Goal: Information Seeking & Learning: Learn about a topic

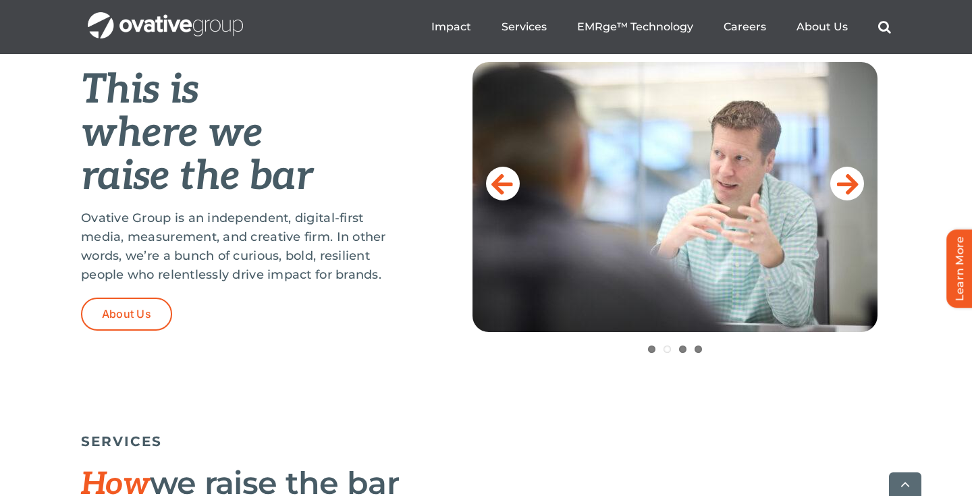
scroll to position [646, 0]
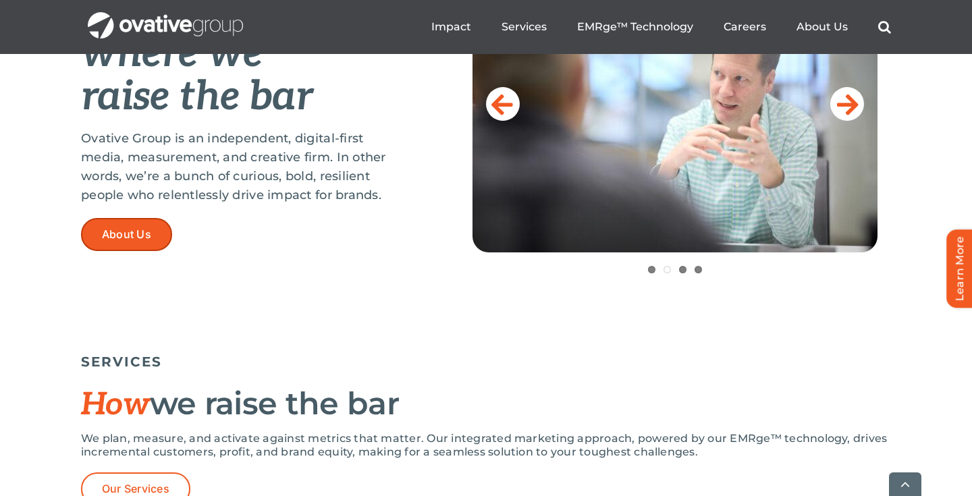
click at [154, 236] on link "About Us" at bounding box center [126, 234] width 91 height 33
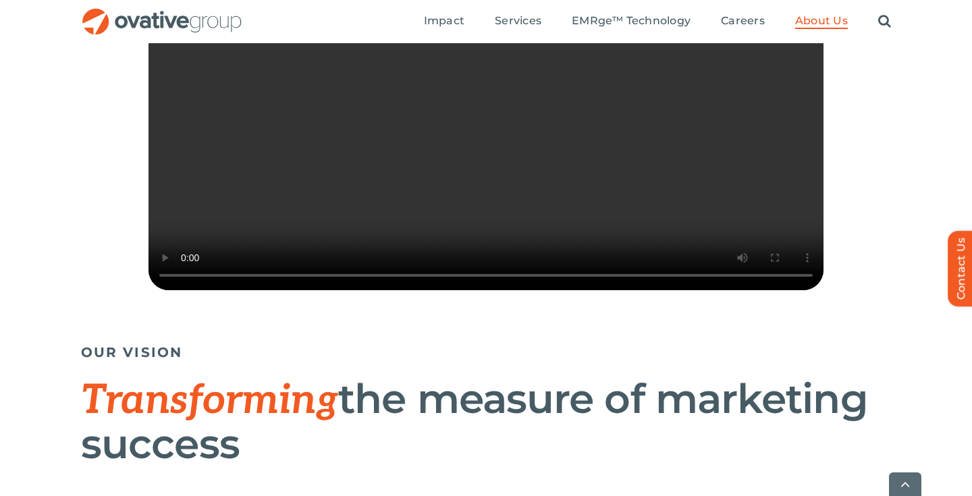
scroll to position [493, 0]
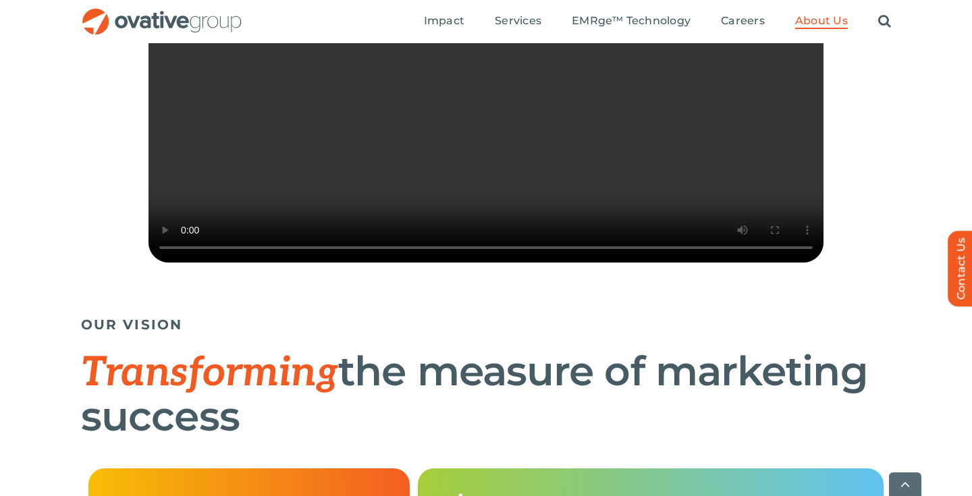
click at [217, 252] on video "Sorry, your browser doesn't support embedded videos." at bounding box center [485, 93] width 675 height 337
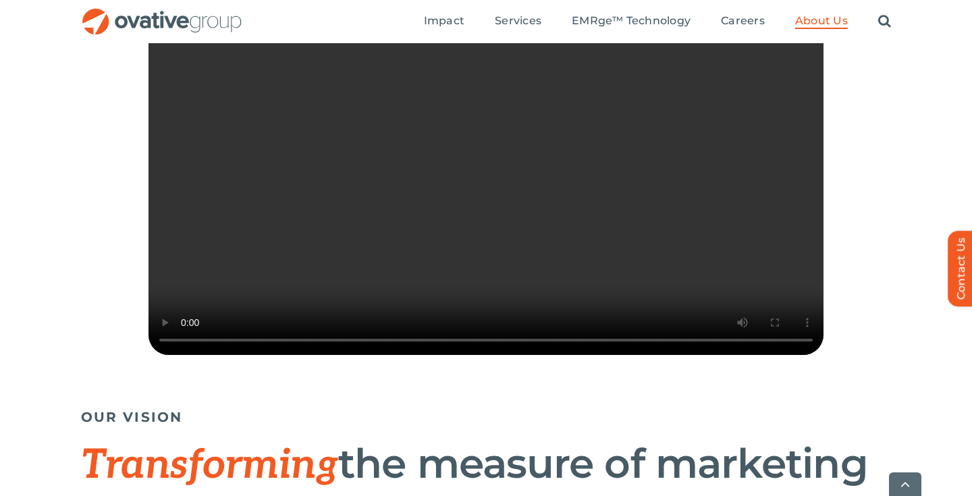
scroll to position [401, 0]
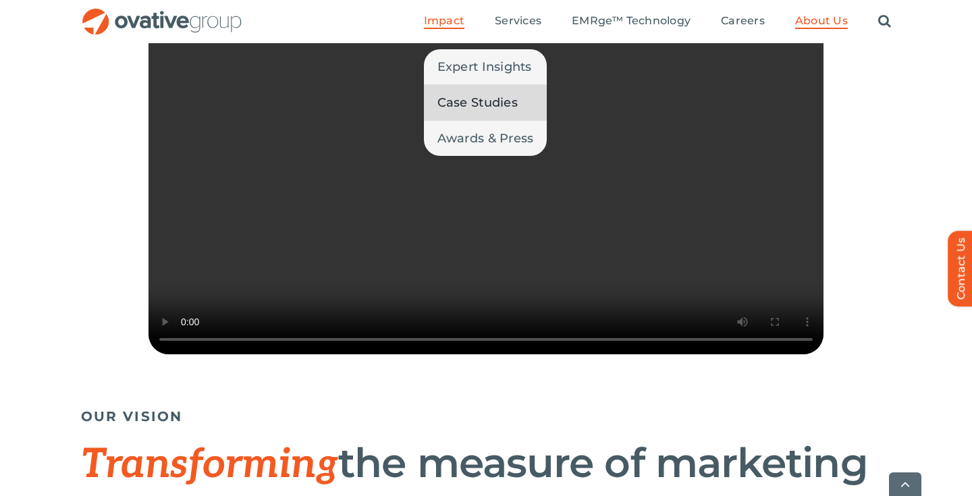
click at [464, 100] on span "Case Studies" at bounding box center [477, 102] width 80 height 19
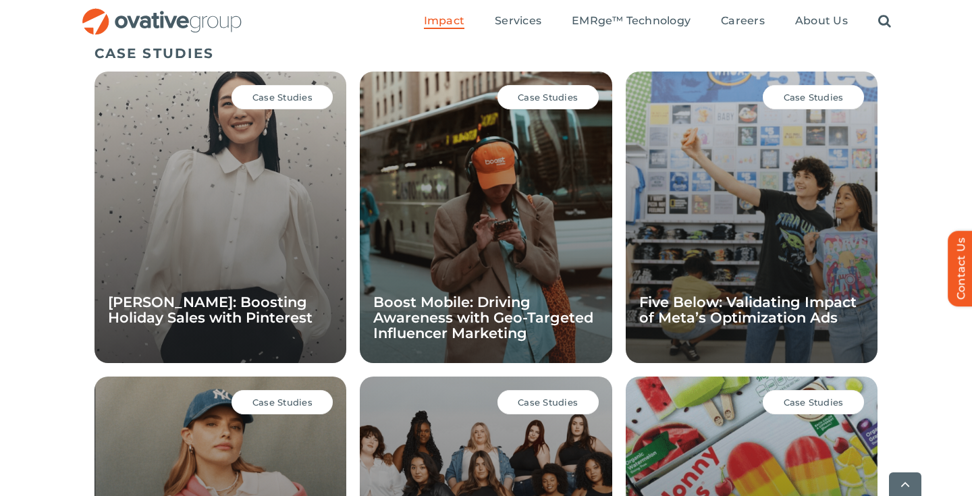
scroll to position [956, 0]
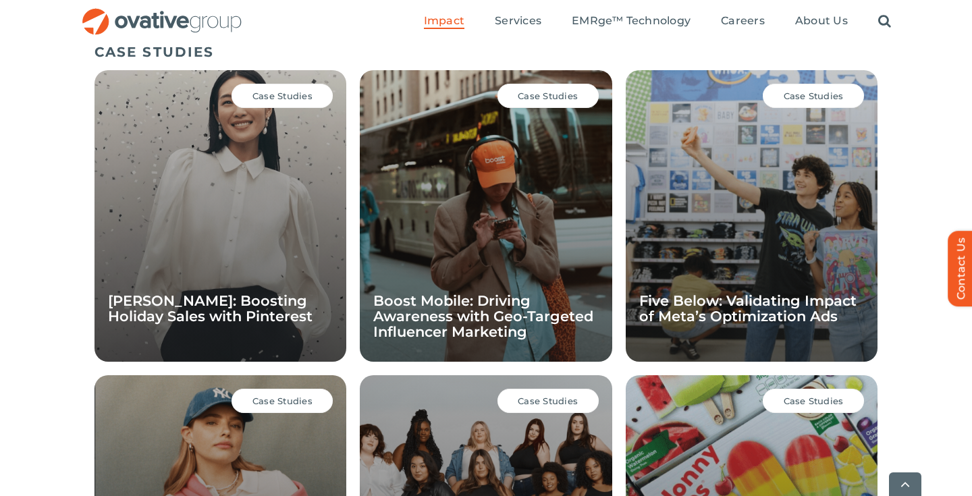
click at [314, 268] on div "Case Studies Ann Taylor: Boosting Holiday Sales with Pinterest" at bounding box center [220, 215] width 252 height 291
click at [241, 308] on link "[PERSON_NAME]: Boosting Holiday Sales with Pinterest" at bounding box center [210, 308] width 204 height 32
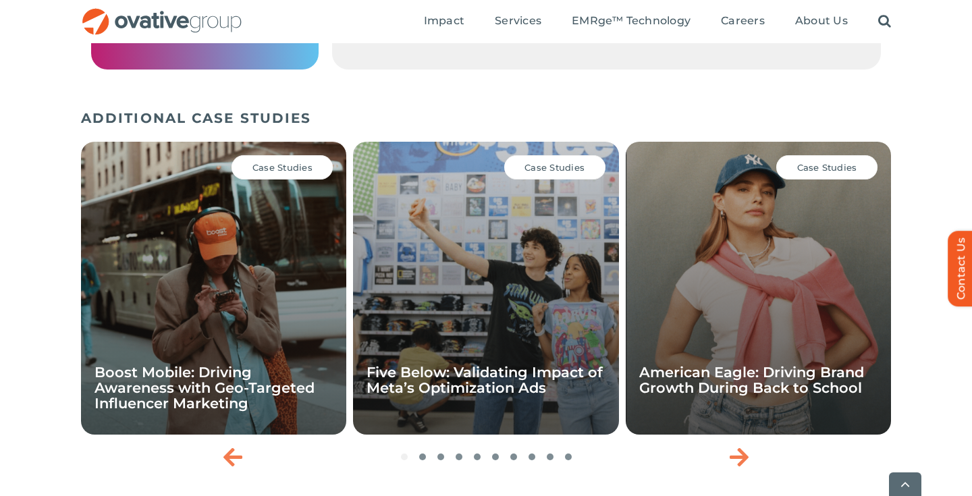
scroll to position [1657, 0]
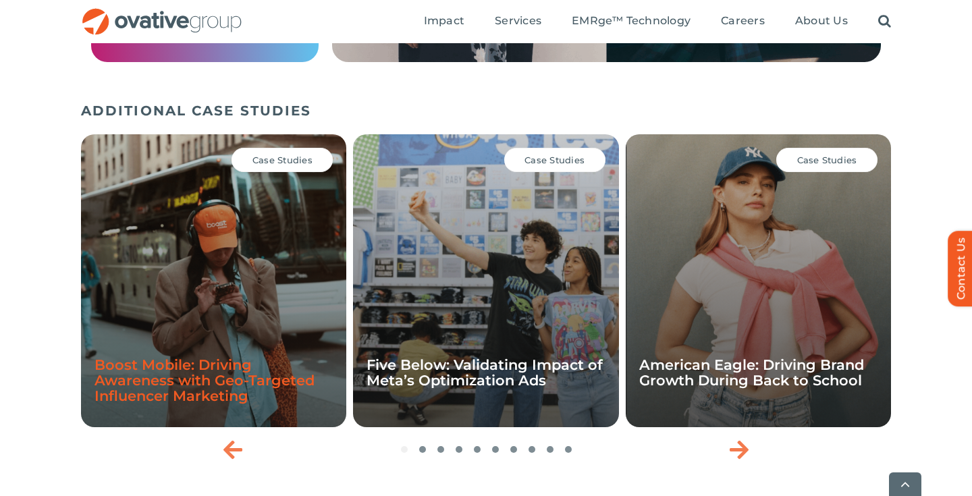
click at [190, 356] on link "Boost Mobile: Driving Awareness with Geo-Targeted Influencer Marketing" at bounding box center [204, 380] width 220 height 48
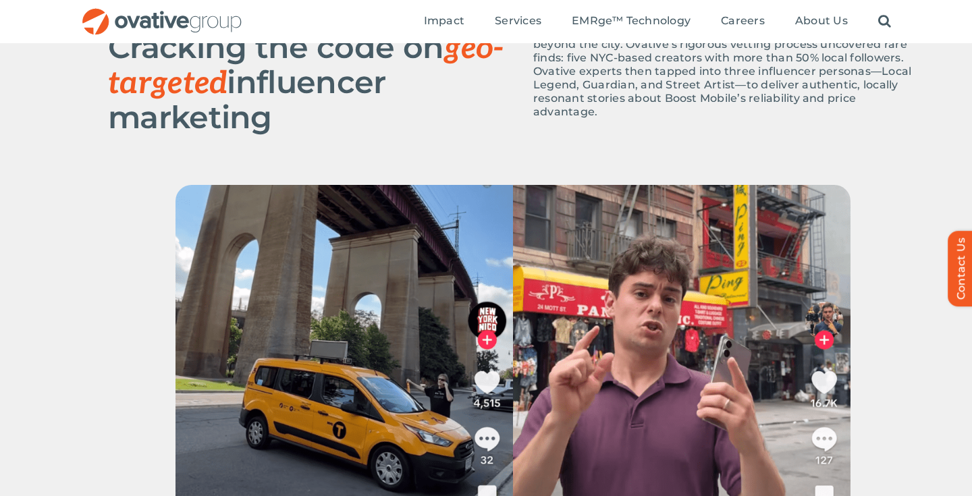
scroll to position [658, 0]
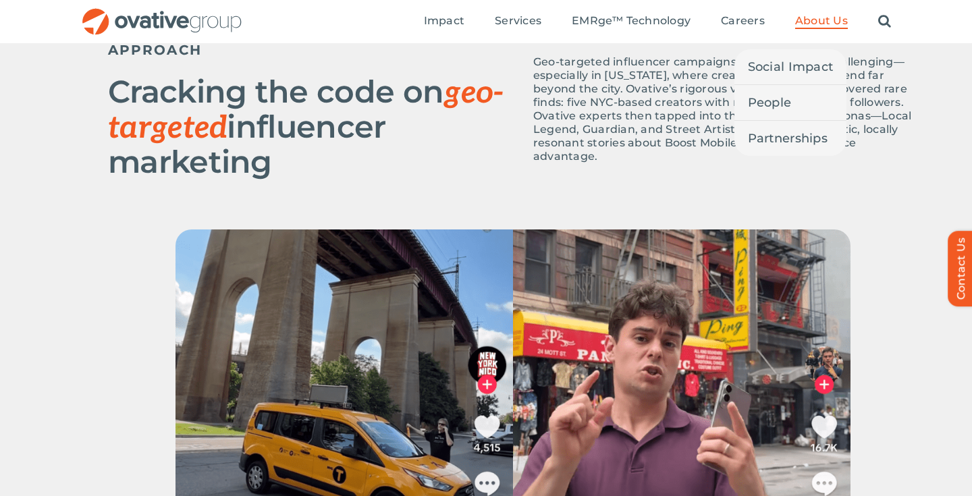
click at [818, 22] on span "About Us" at bounding box center [821, 20] width 53 height 13
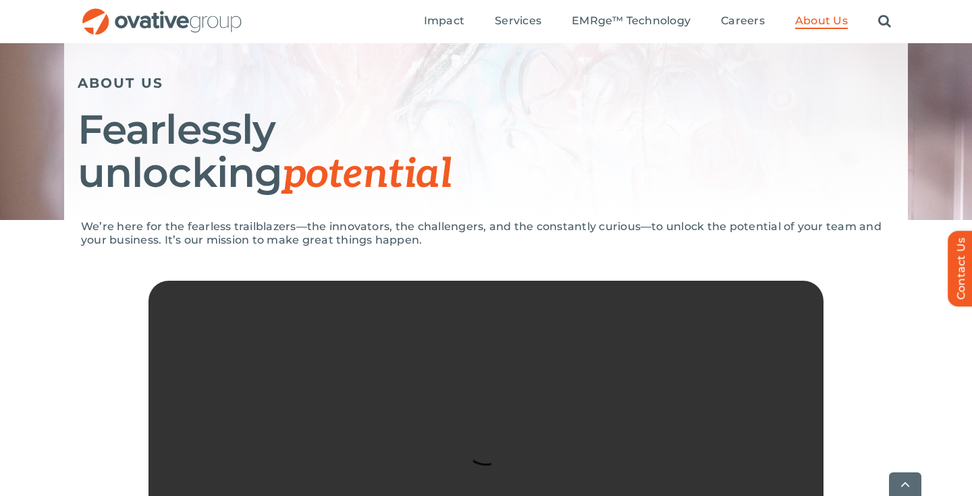
scroll to position [141, 0]
